Goal: Task Accomplishment & Management: Manage account settings

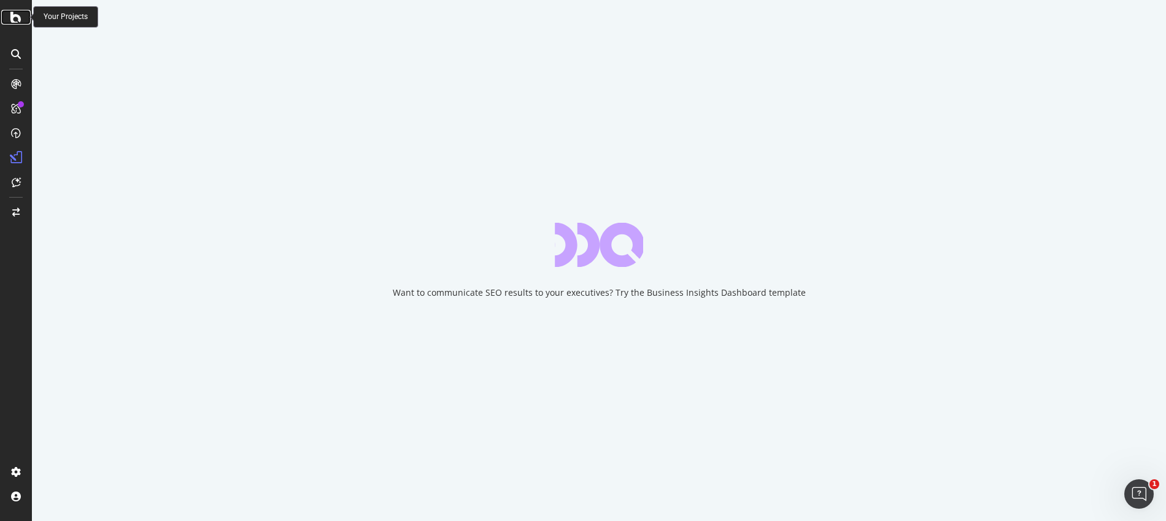
click at [10, 16] on icon at bounding box center [15, 17] width 11 height 15
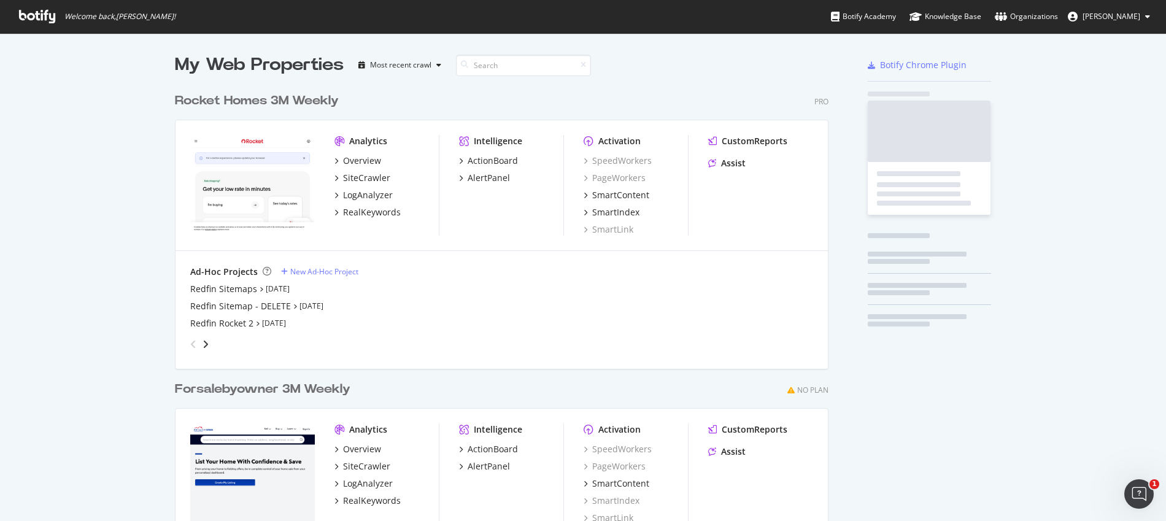
scroll to position [512, 1147]
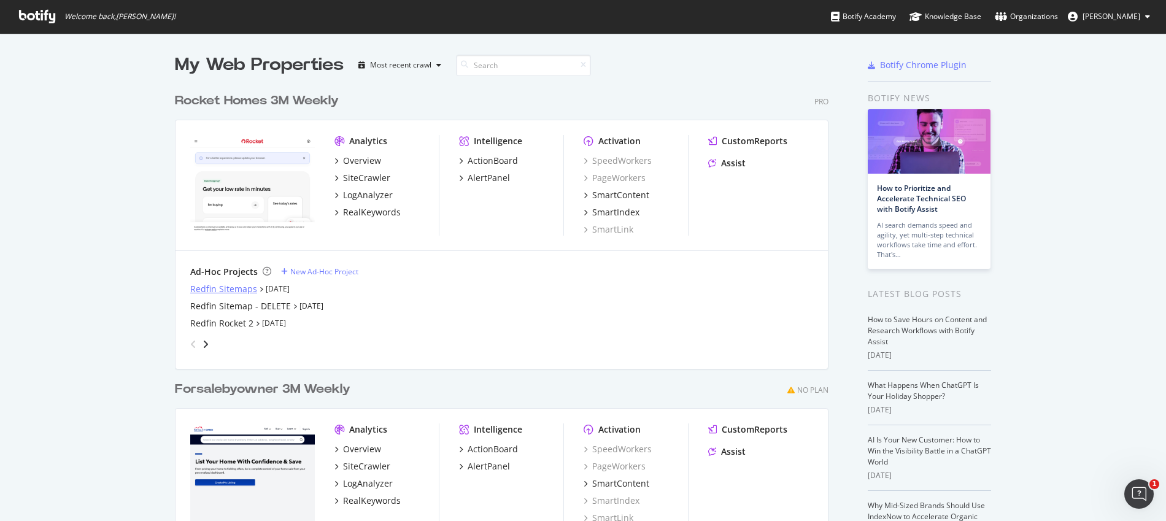
click at [214, 291] on div "Redfin Sitemaps" at bounding box center [223, 289] width 67 height 12
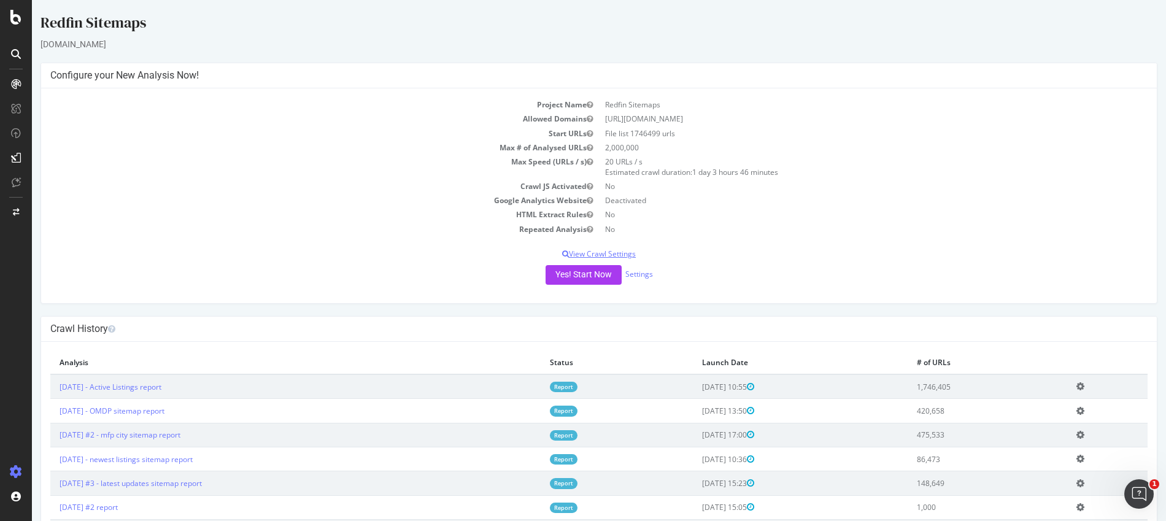
click at [590, 251] on p "View Crawl Settings" at bounding box center [598, 254] width 1097 height 10
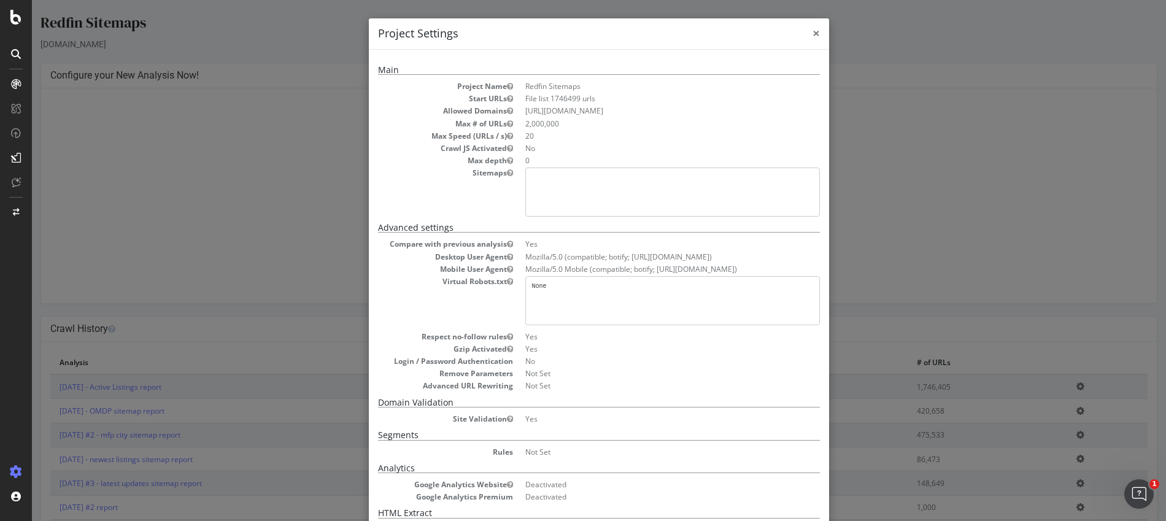
click at [812, 35] on span "×" at bounding box center [815, 33] width 7 height 17
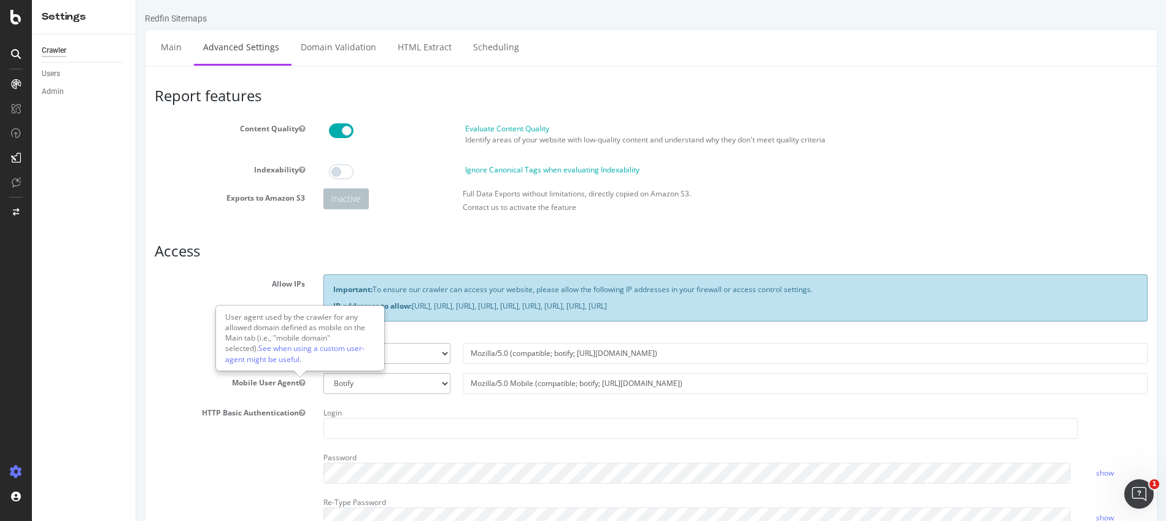
click at [302, 383] on icon "button" at bounding box center [302, 382] width 6 height 7
click at [308, 352] on link "See when using a custom user-agent might be useful" at bounding box center [294, 353] width 139 height 21
